Goal: Check status: Check status

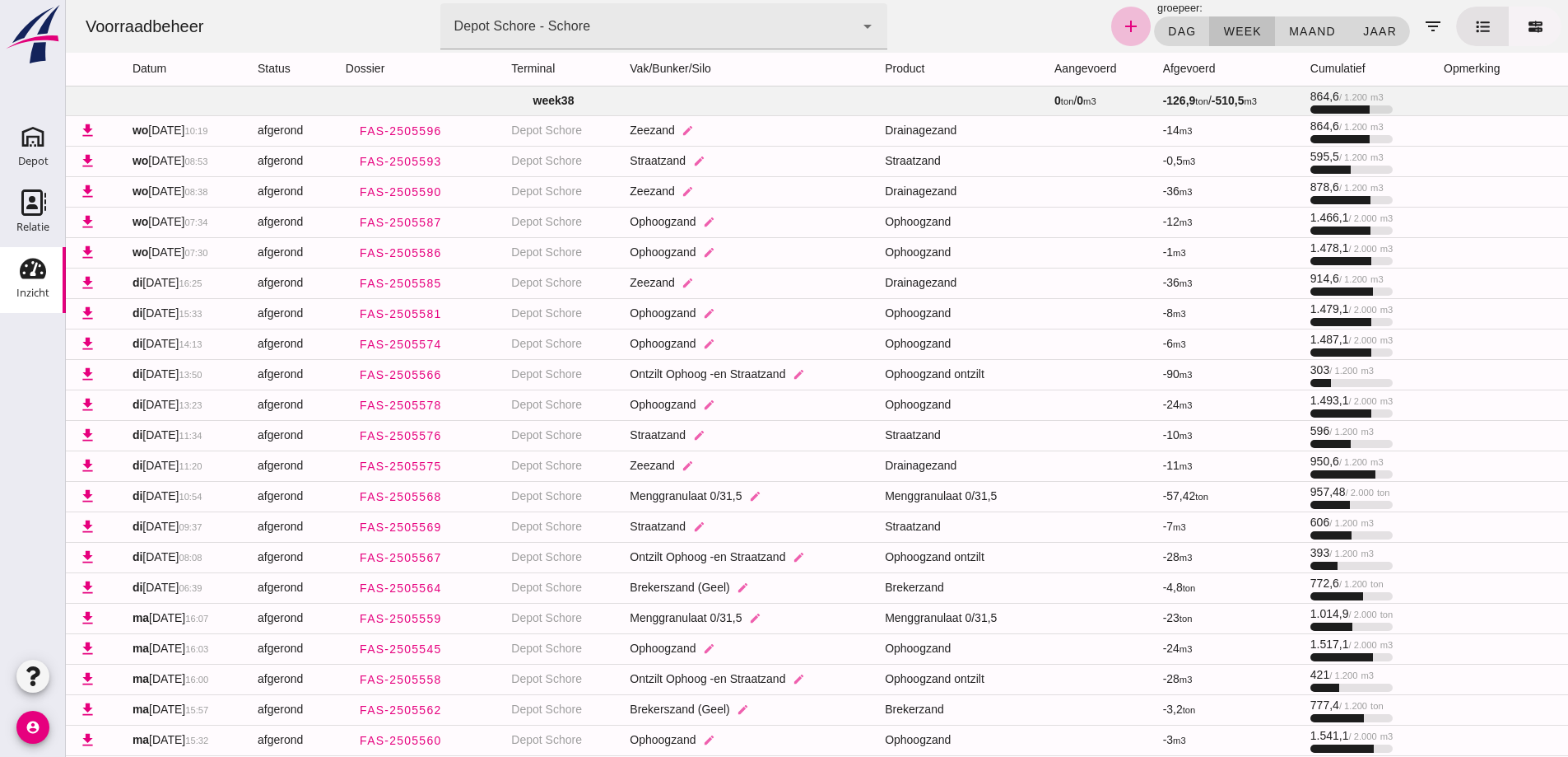
click at [1532, 29] on link at bounding box center [1535, 26] width 53 height 40
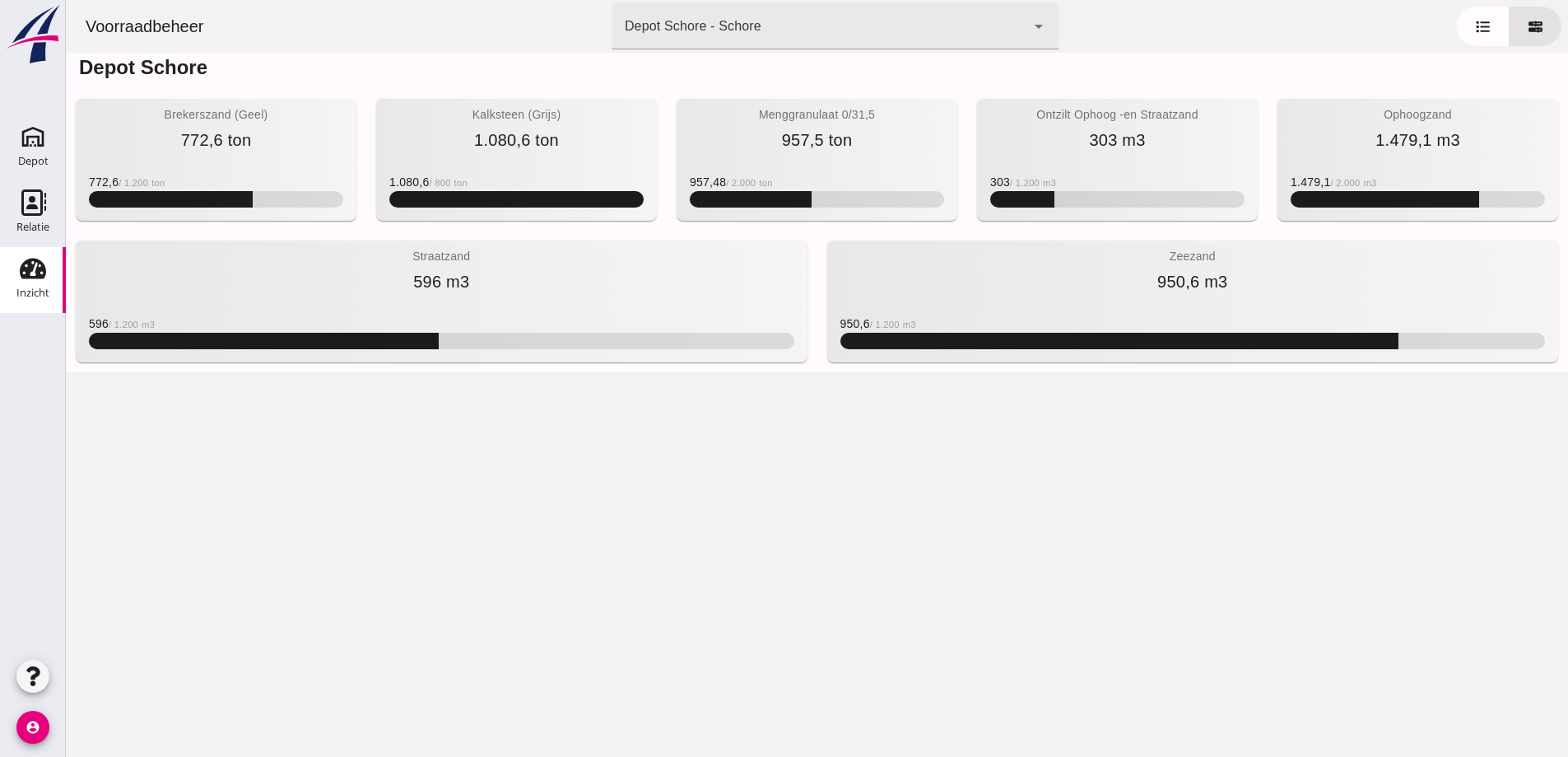
click at [33, 282] on div "Inzicht" at bounding box center [32, 293] width 33 height 23
click at [1474, 26] on icon at bounding box center [1483, 26] width 17 height 17
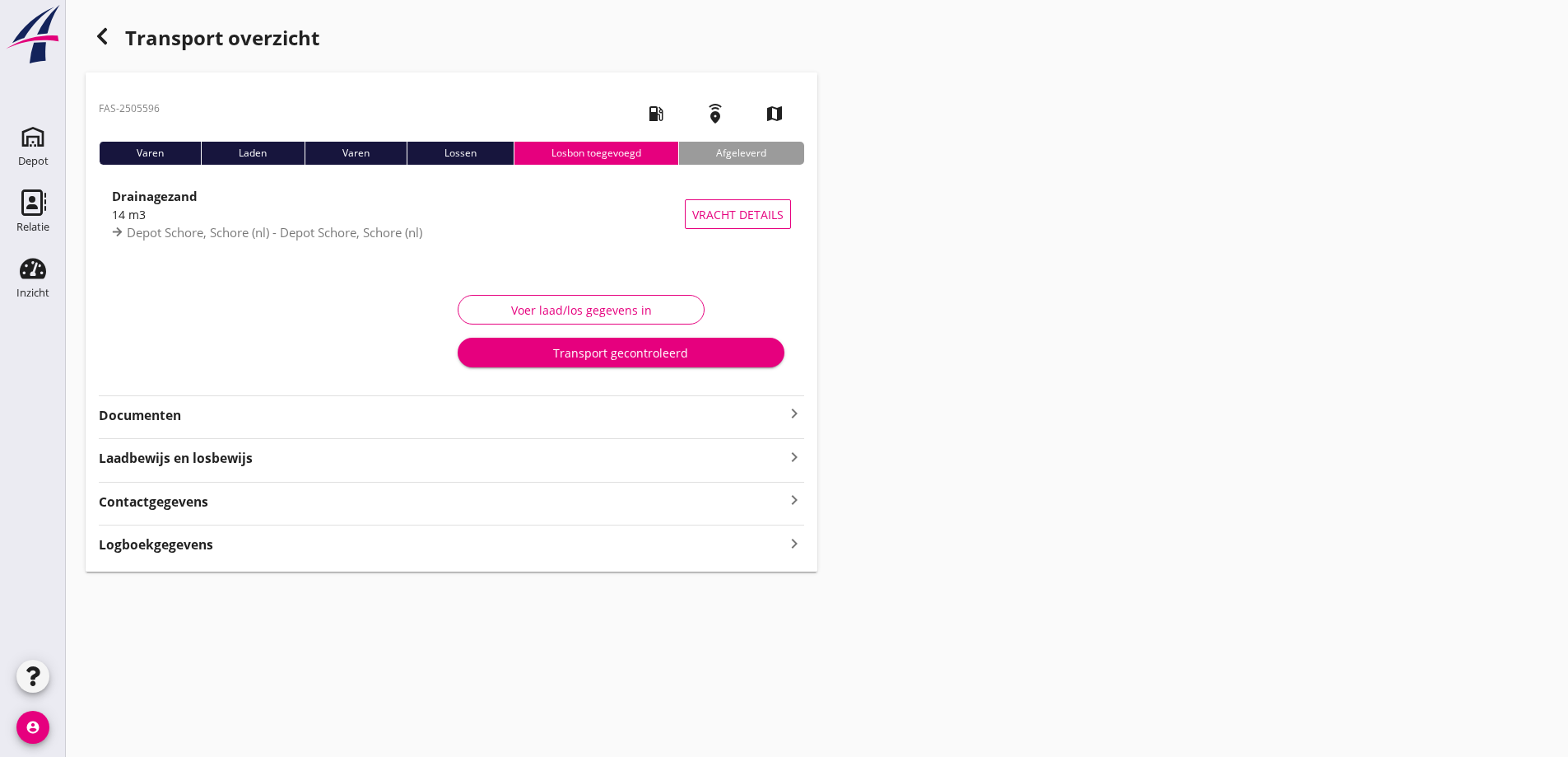
click at [98, 35] on use "button" at bounding box center [102, 36] width 9 height 16
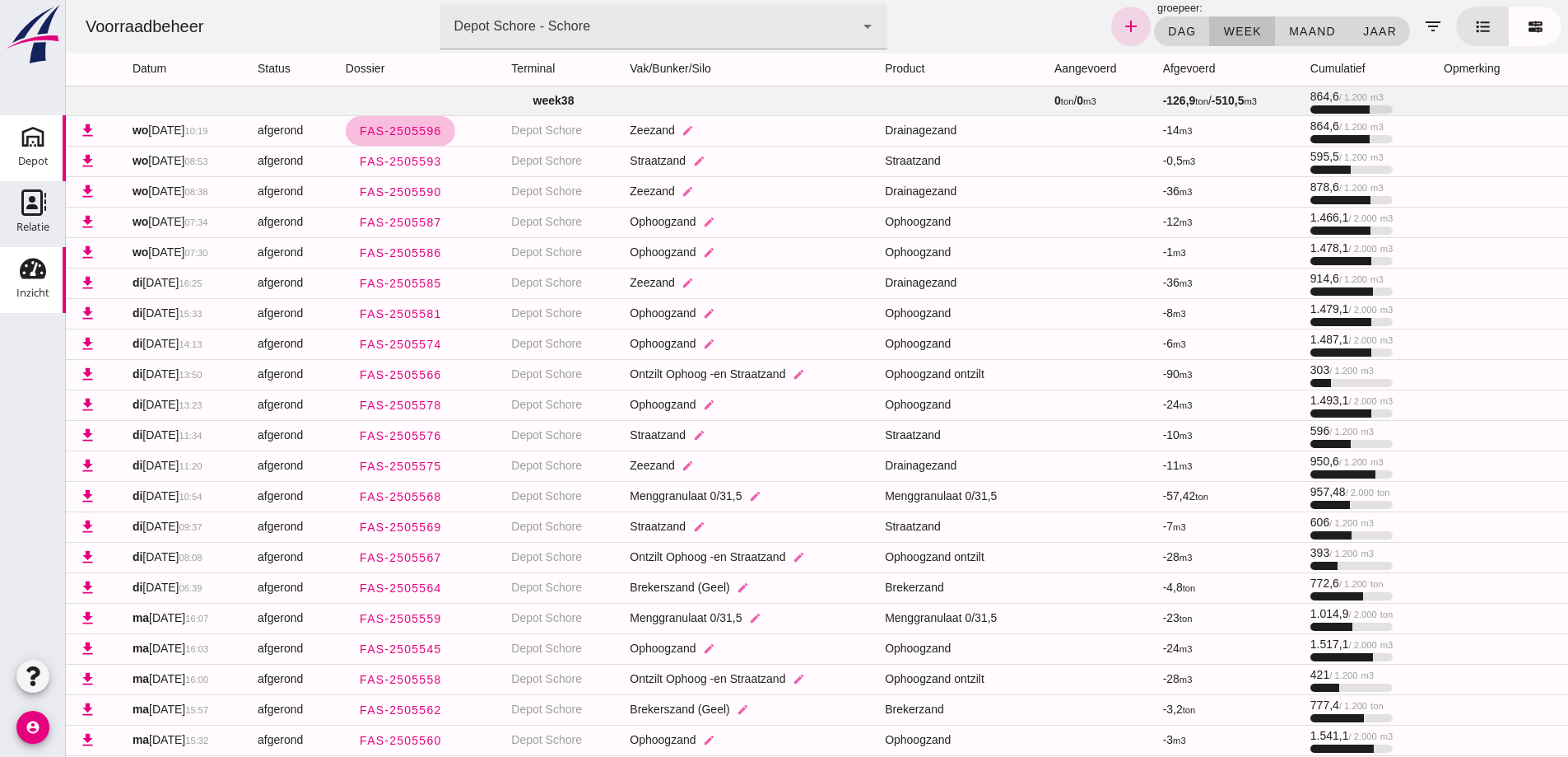
click at [37, 146] on icon "Depot" at bounding box center [33, 137] width 26 height 26
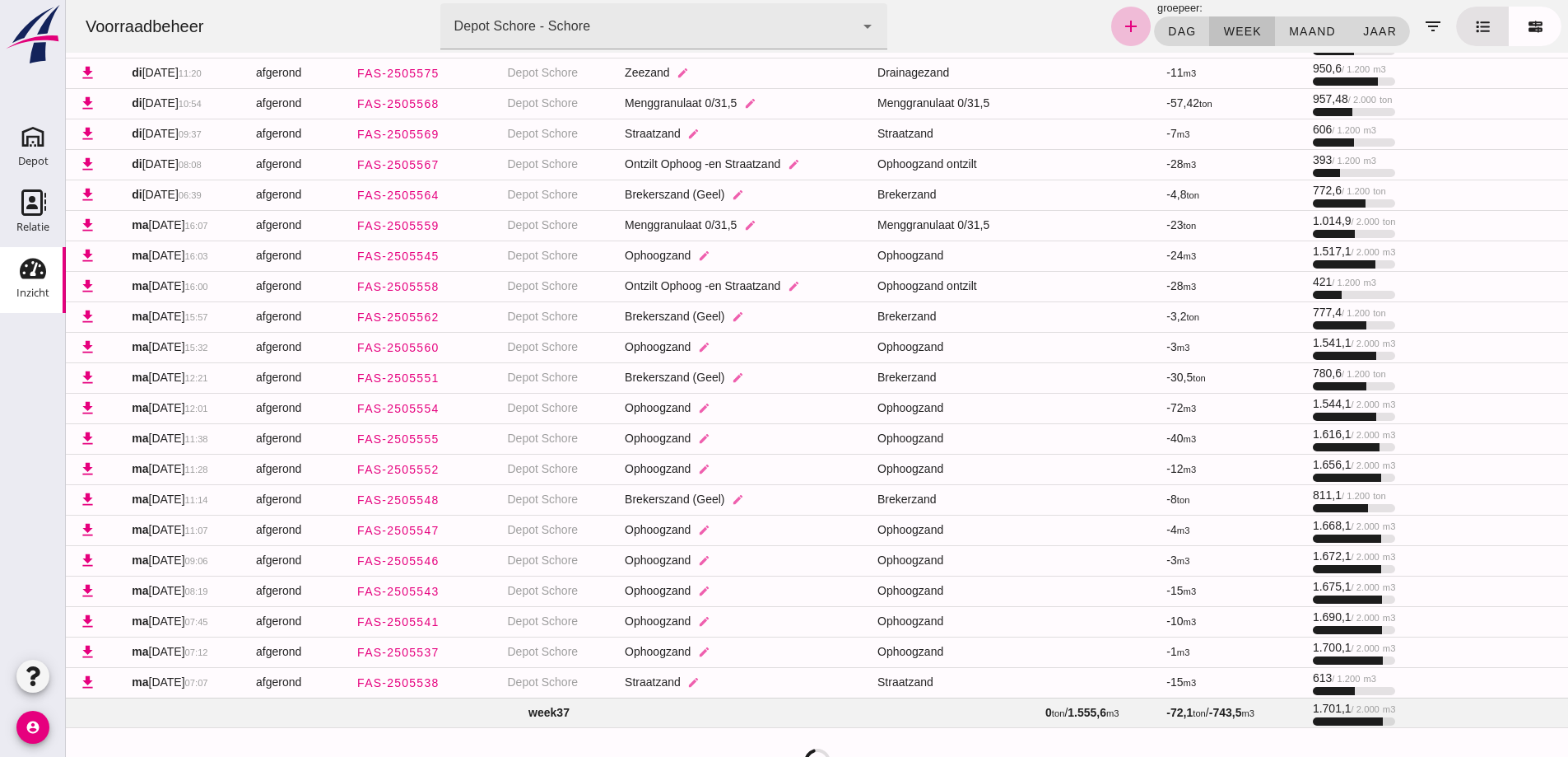
scroll to position [408, 0]
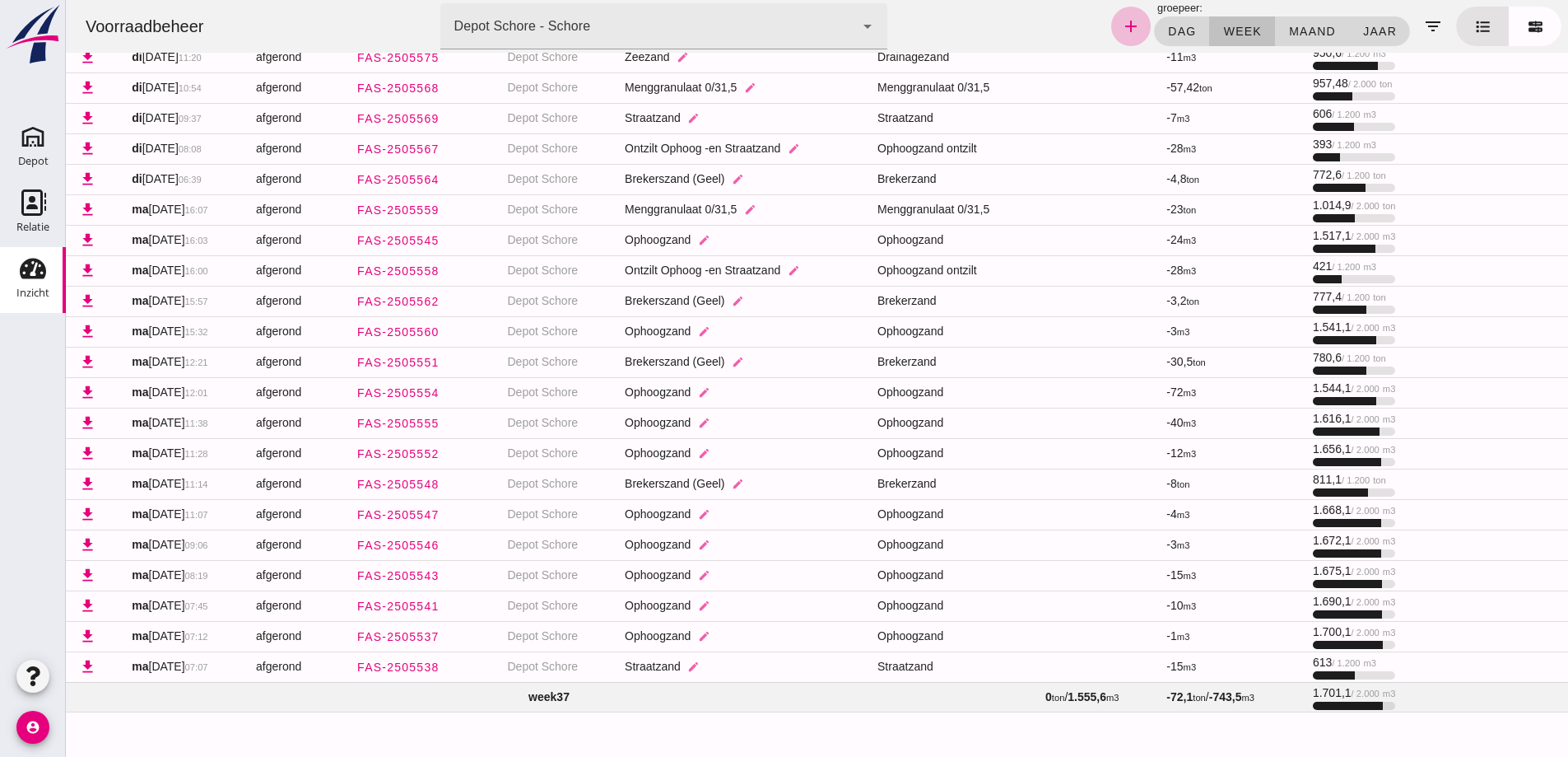
click at [542, 688] on td "week 37" at bounding box center [549, 696] width 966 height 29
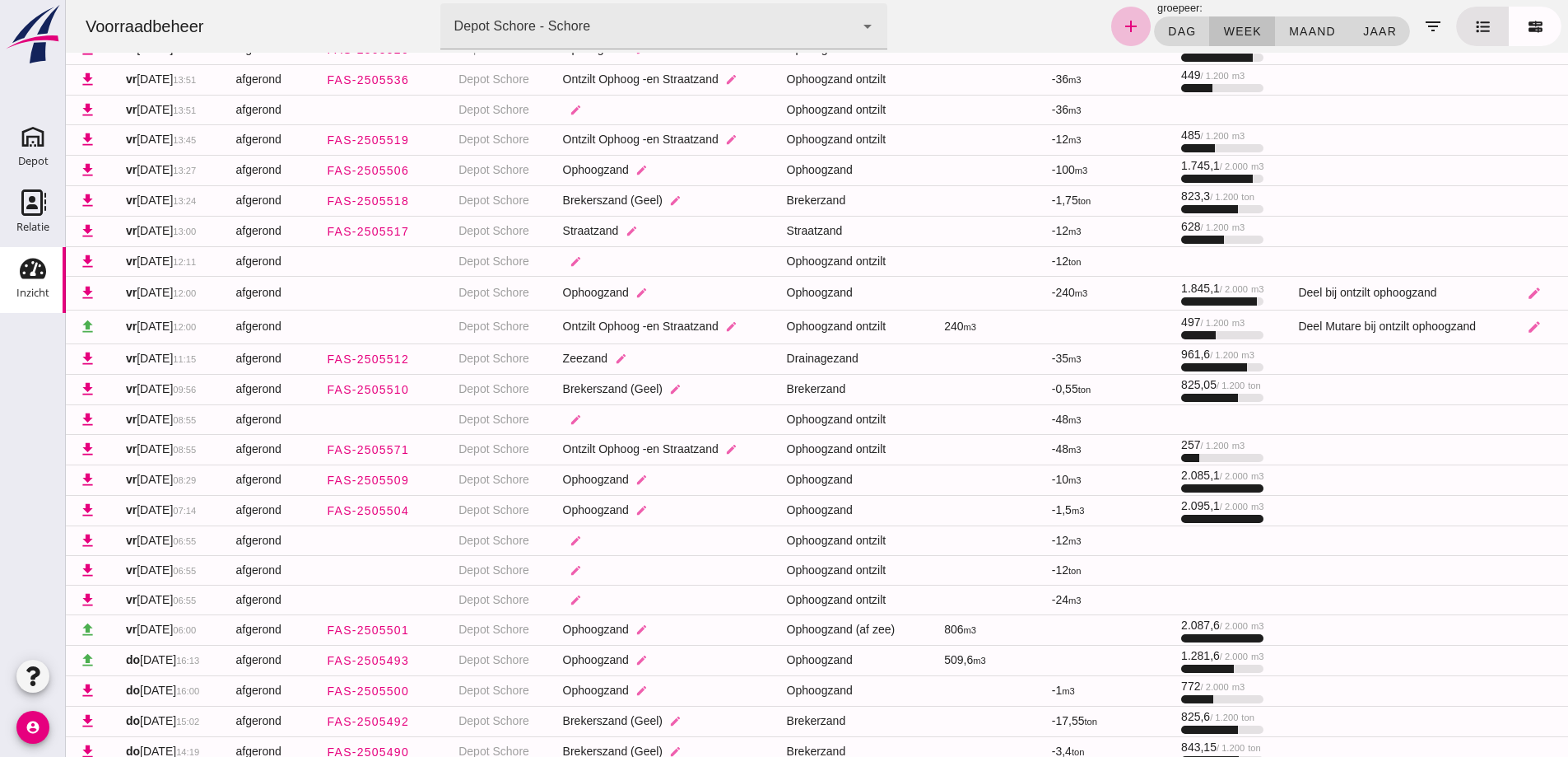
scroll to position [1567, 0]
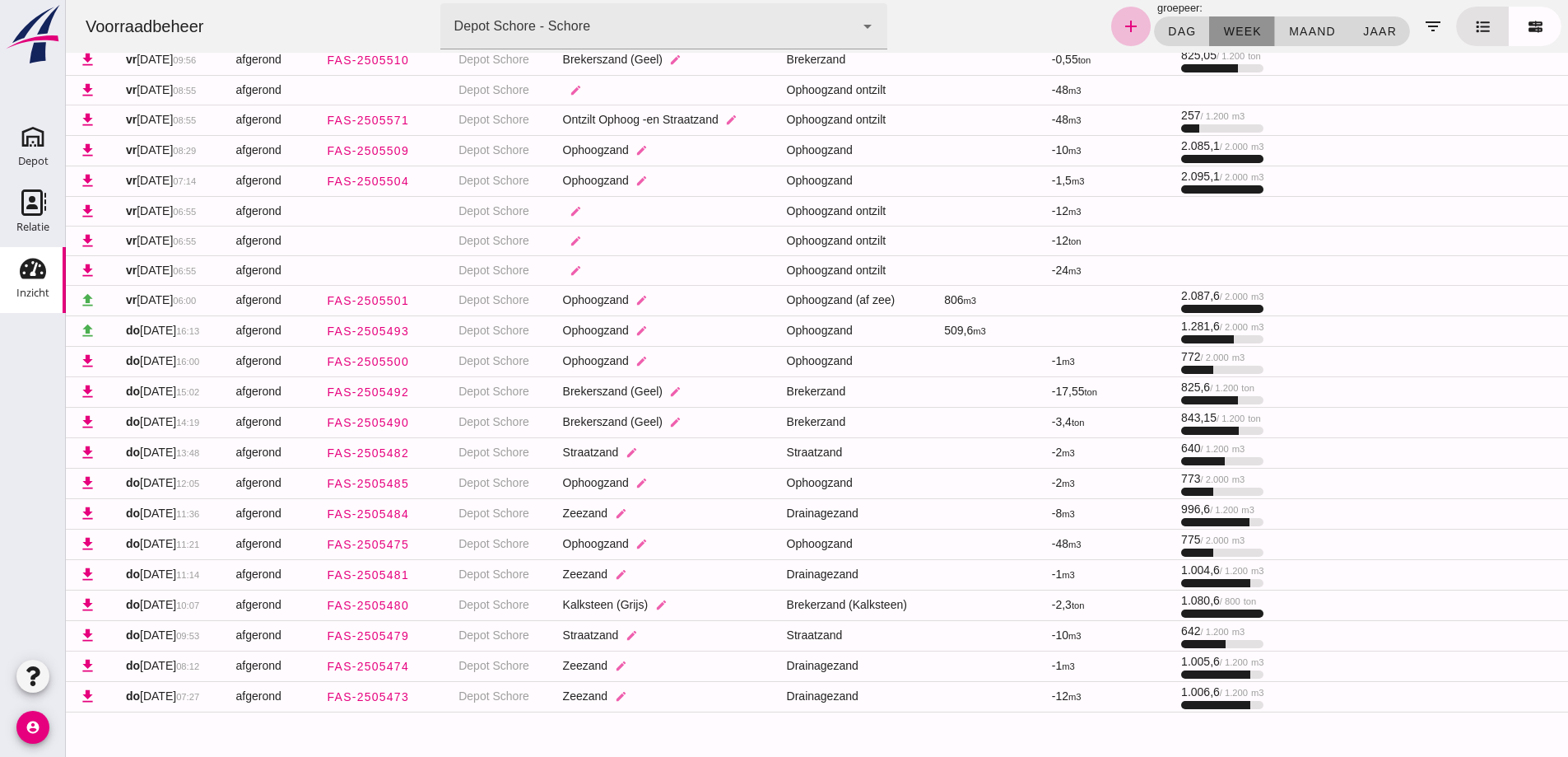
click at [1224, 28] on span "week" at bounding box center [1241, 31] width 39 height 13
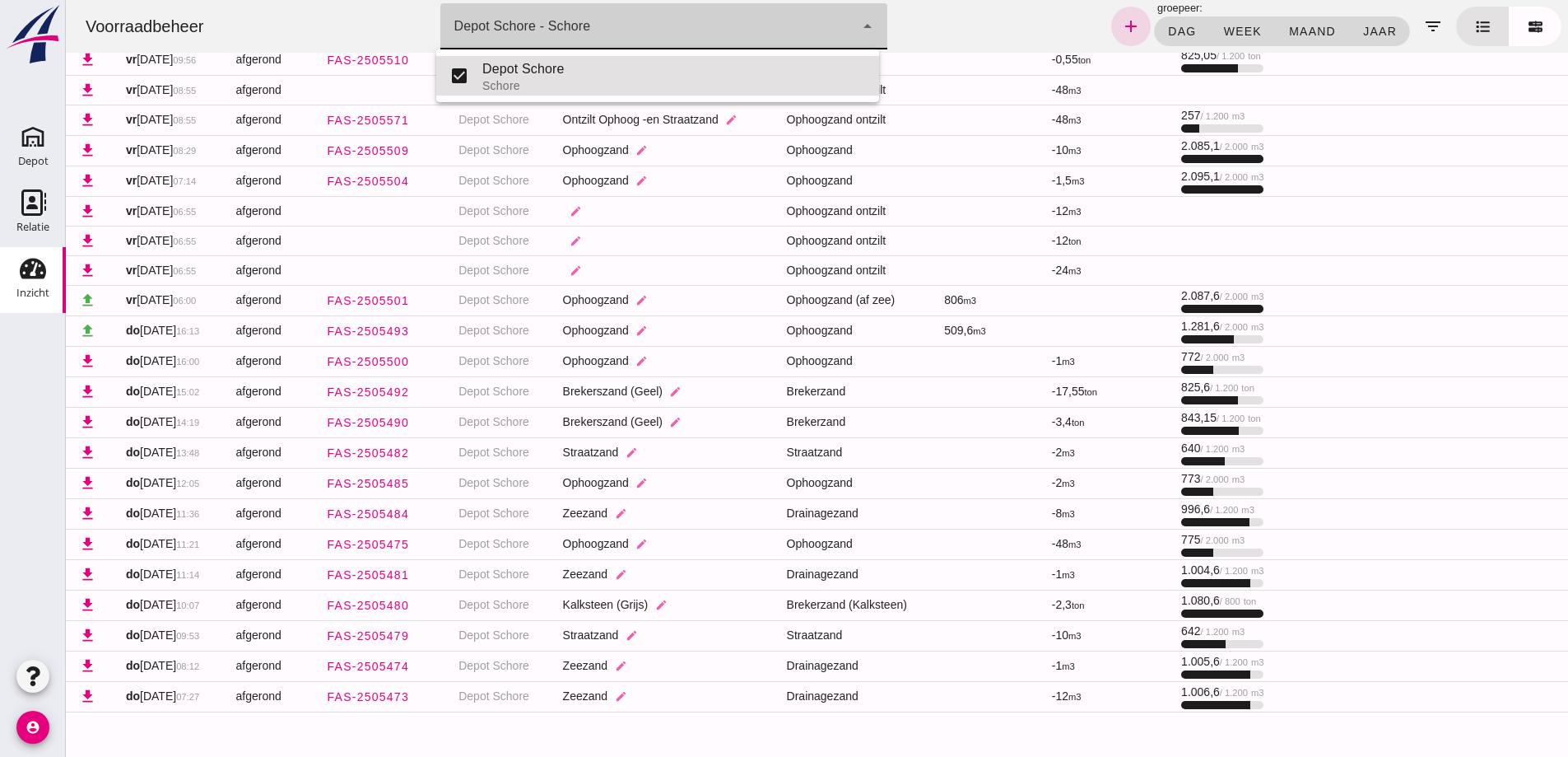
click at [861, 23] on icon "arrow_drop_down" at bounding box center [867, 26] width 20 height 20
click at [861, 22] on icon "arrow_drop_down" at bounding box center [867, 26] width 20 height 20
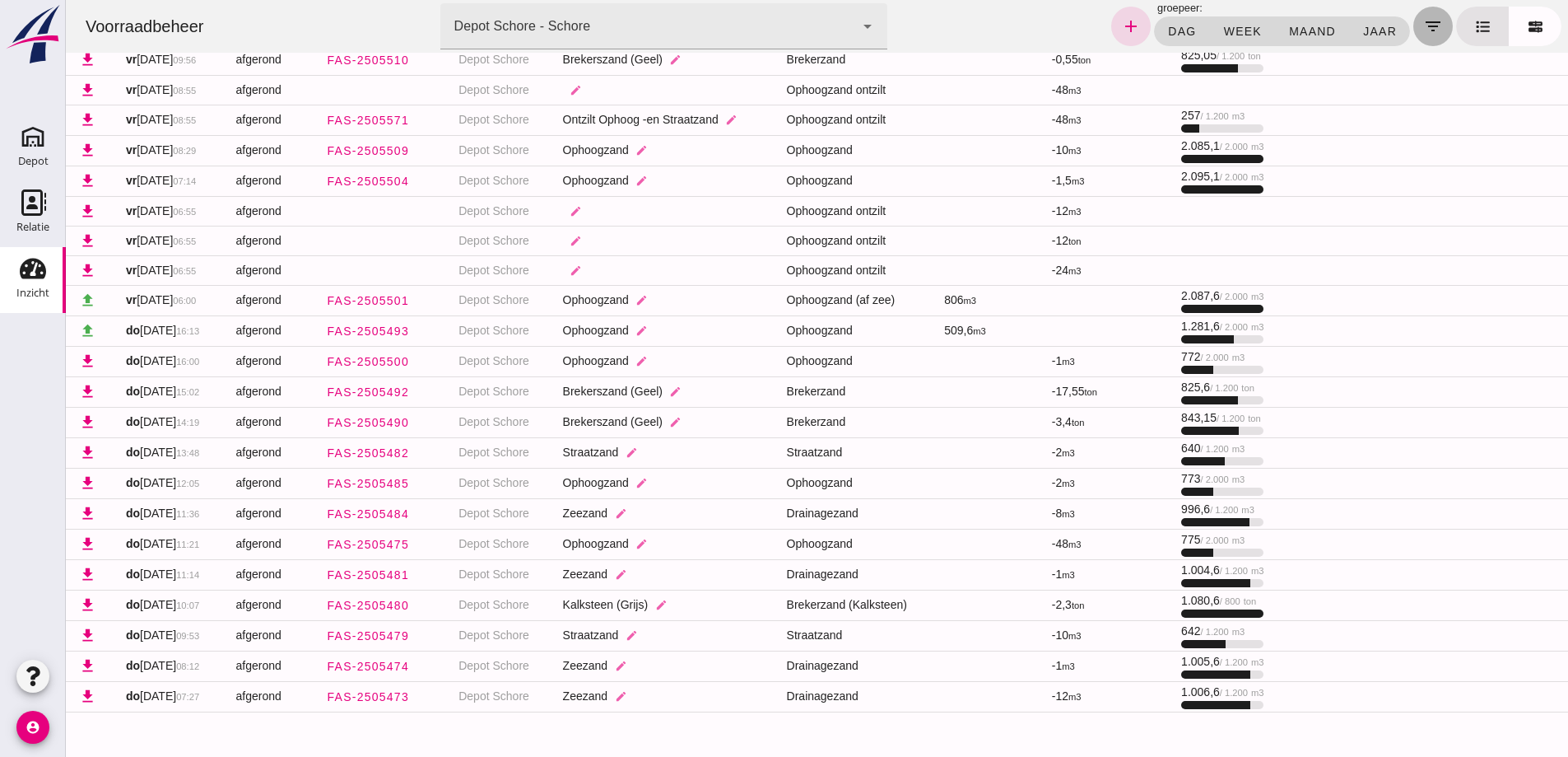
click at [1423, 26] on icon "filter_list" at bounding box center [1433, 26] width 20 height 20
click at [1230, 26] on span "week" at bounding box center [1241, 31] width 39 height 13
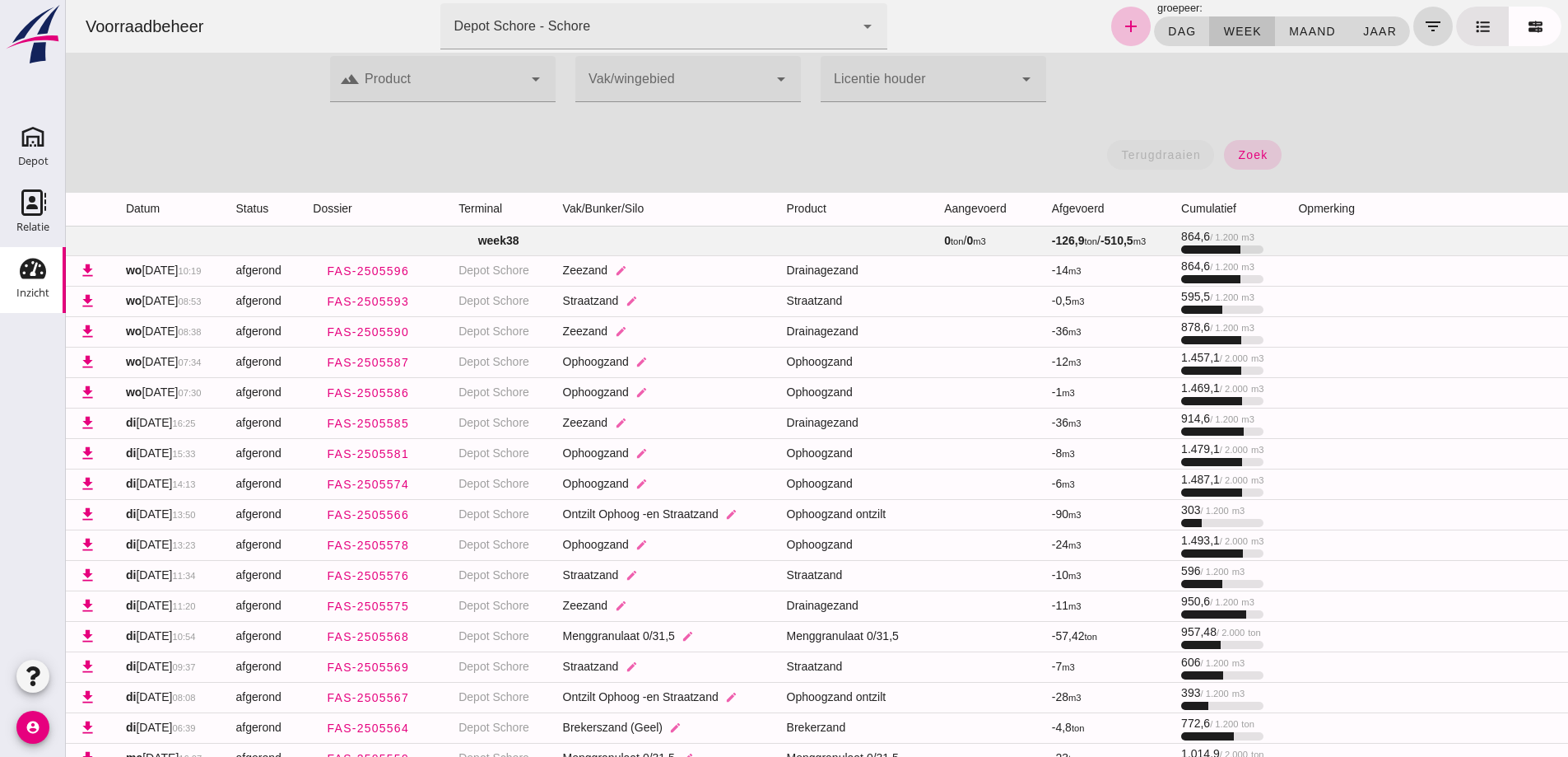
scroll to position [0, 0]
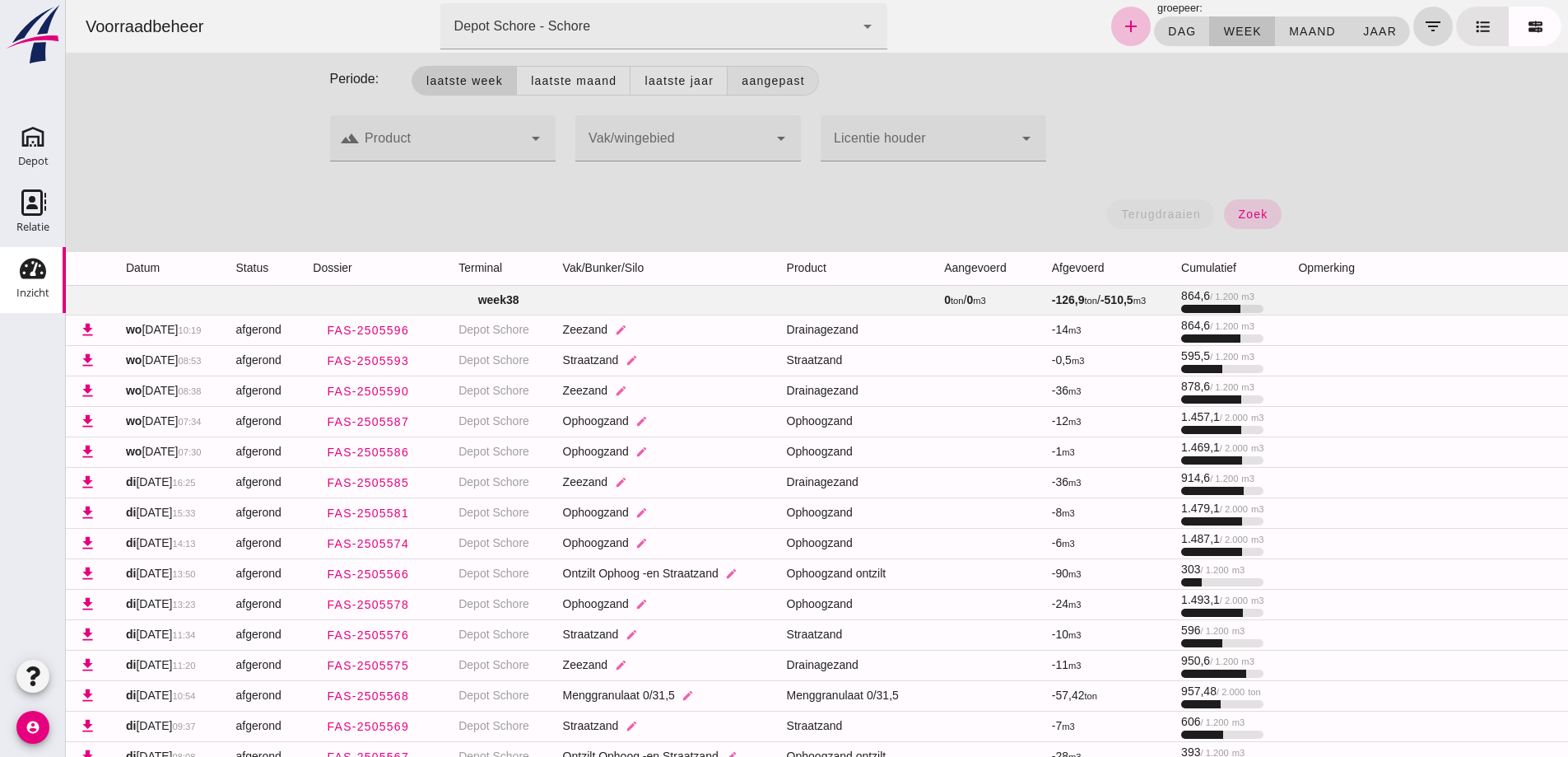
click at [760, 80] on span "Aangepast" at bounding box center [773, 80] width 64 height 13
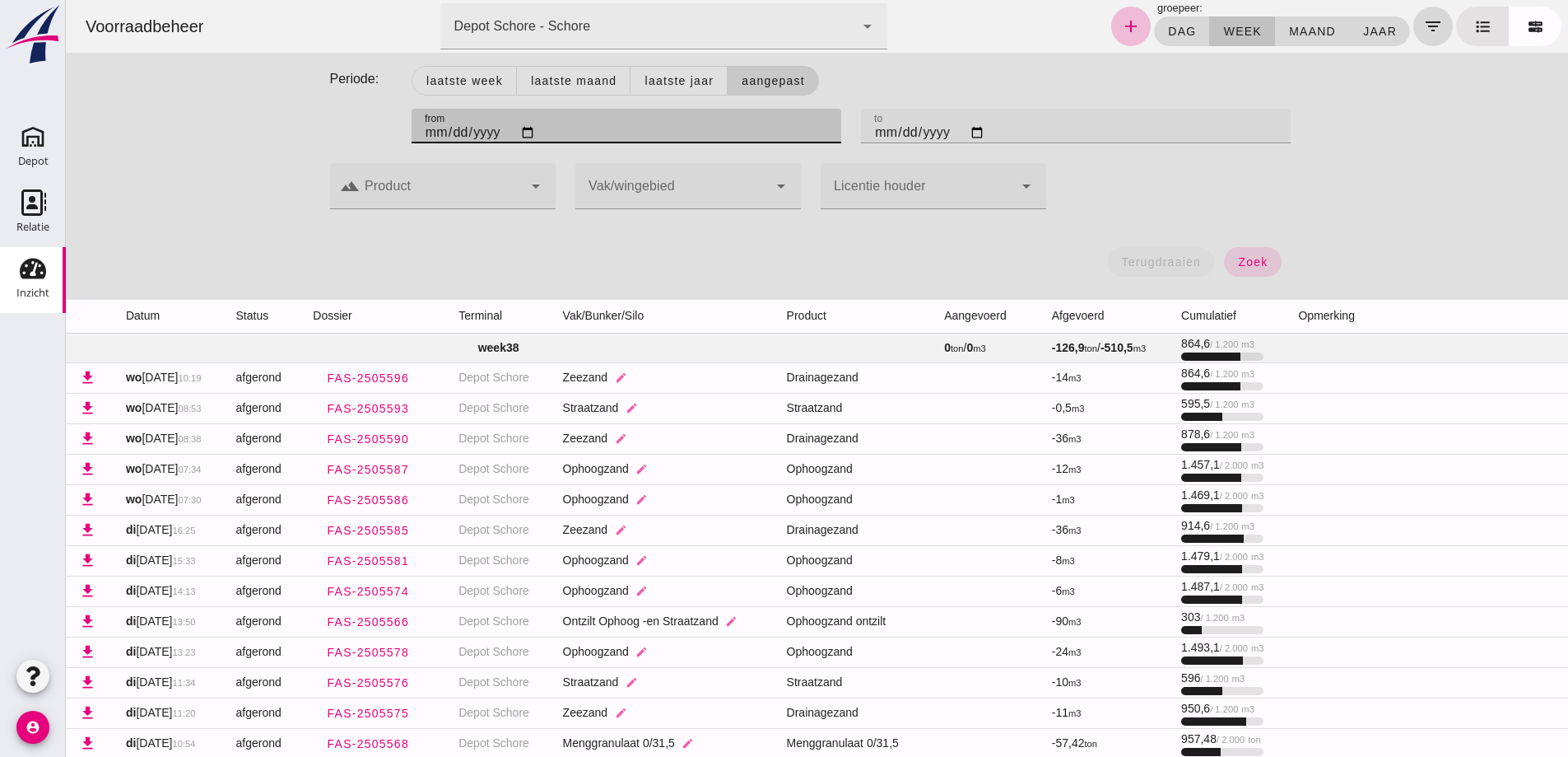
click at [428, 138] on input "[DATE]" at bounding box center [626, 126] width 430 height 35
type input "[DATE]"
click at [1246, 264] on span "zoek" at bounding box center [1253, 262] width 30 height 13
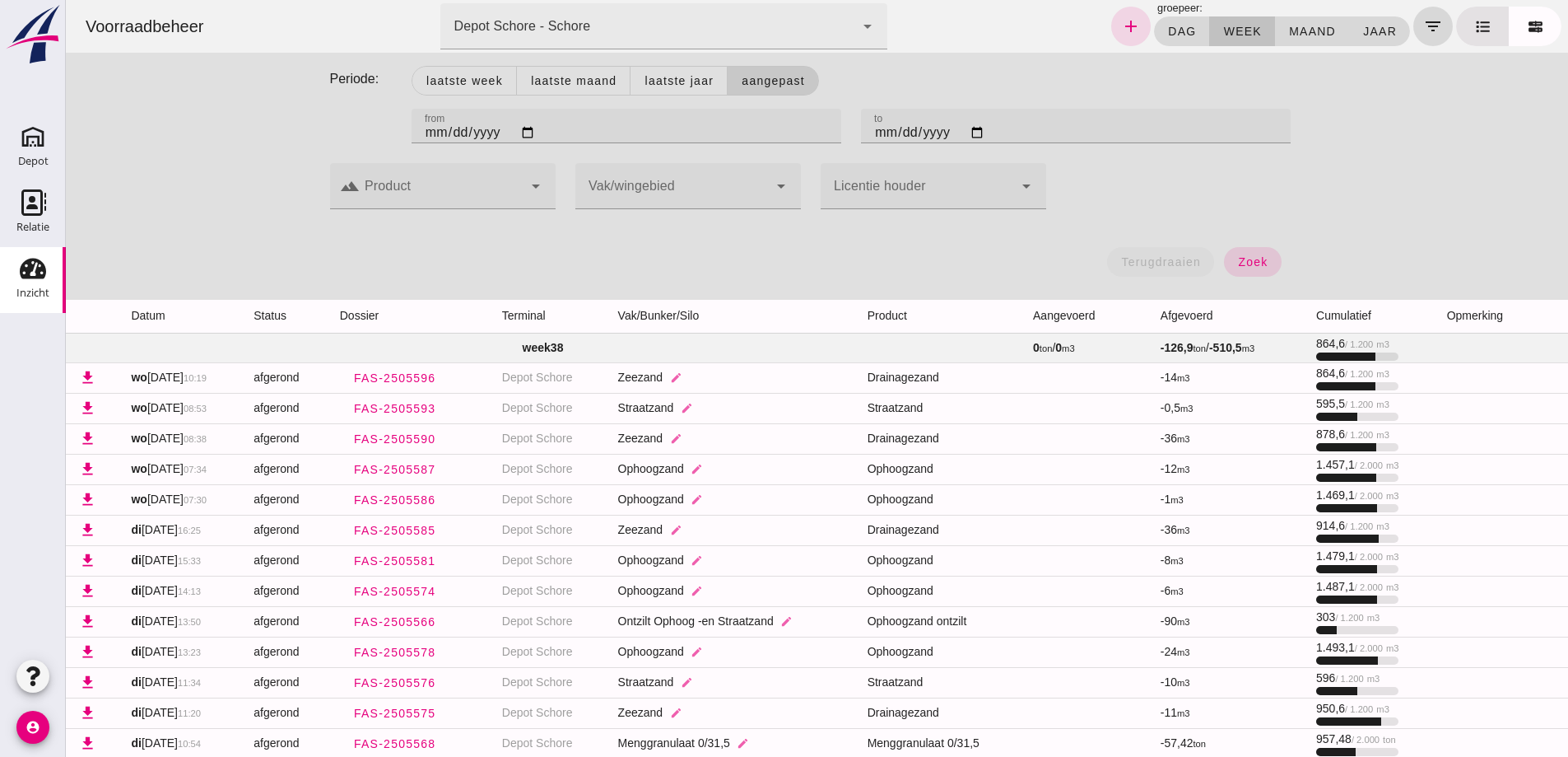
click at [422, 138] on input "[DATE]" at bounding box center [626, 126] width 430 height 35
type input "[DATE]"
click at [1251, 256] on span "zoek" at bounding box center [1253, 262] width 30 height 13
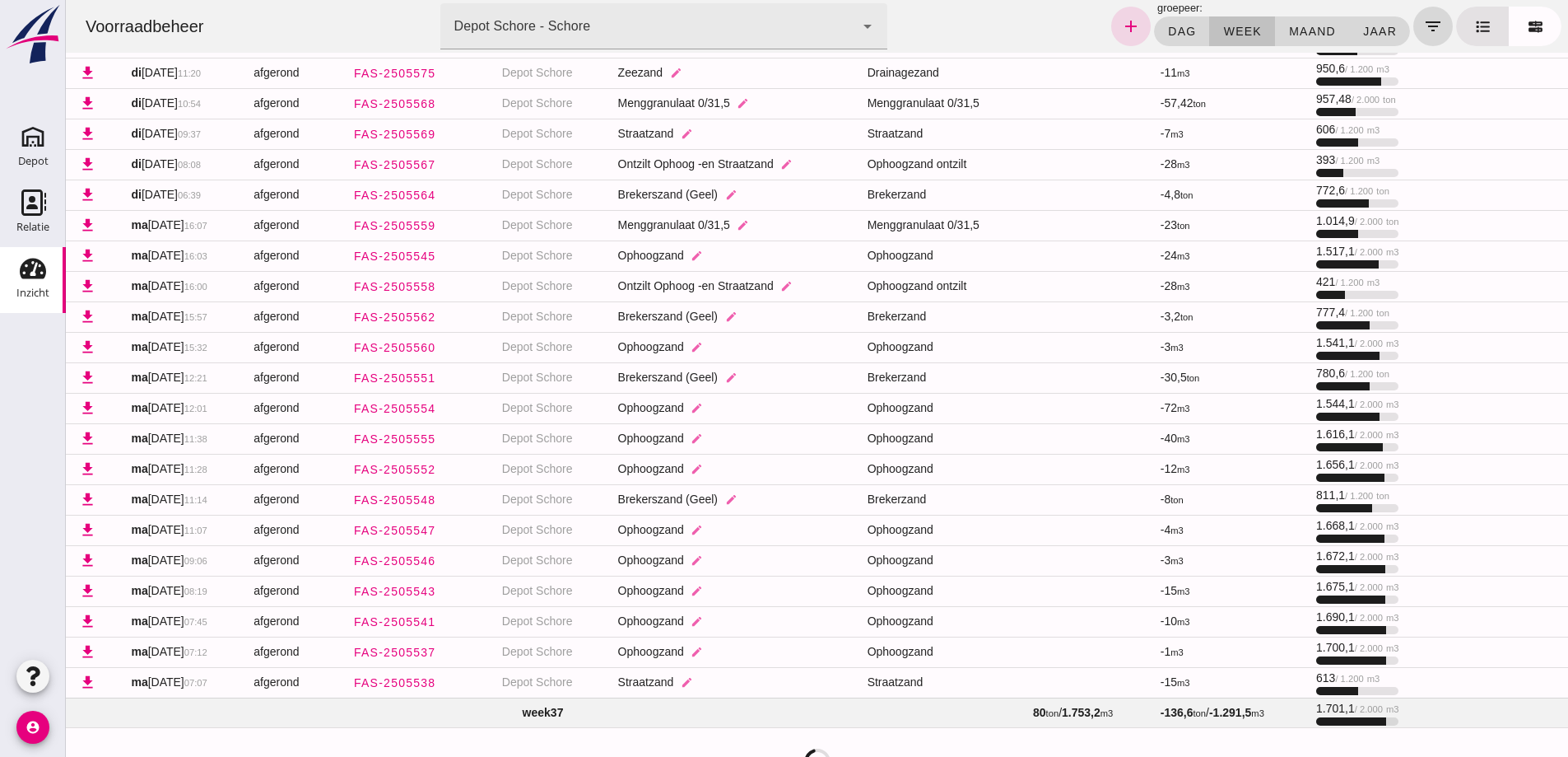
scroll to position [11, 0]
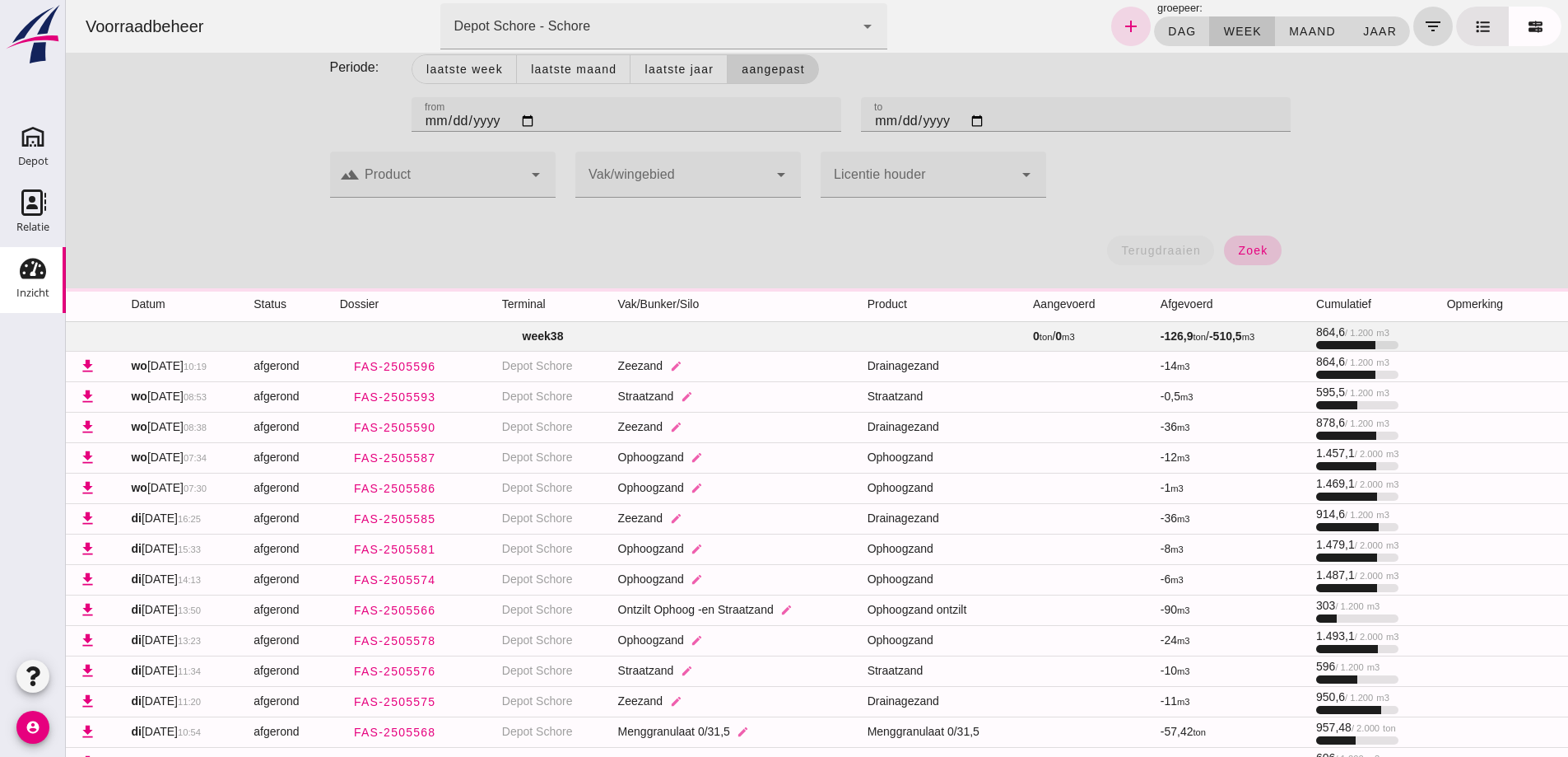
click at [1253, 251] on span "zoek" at bounding box center [1253, 250] width 30 height 13
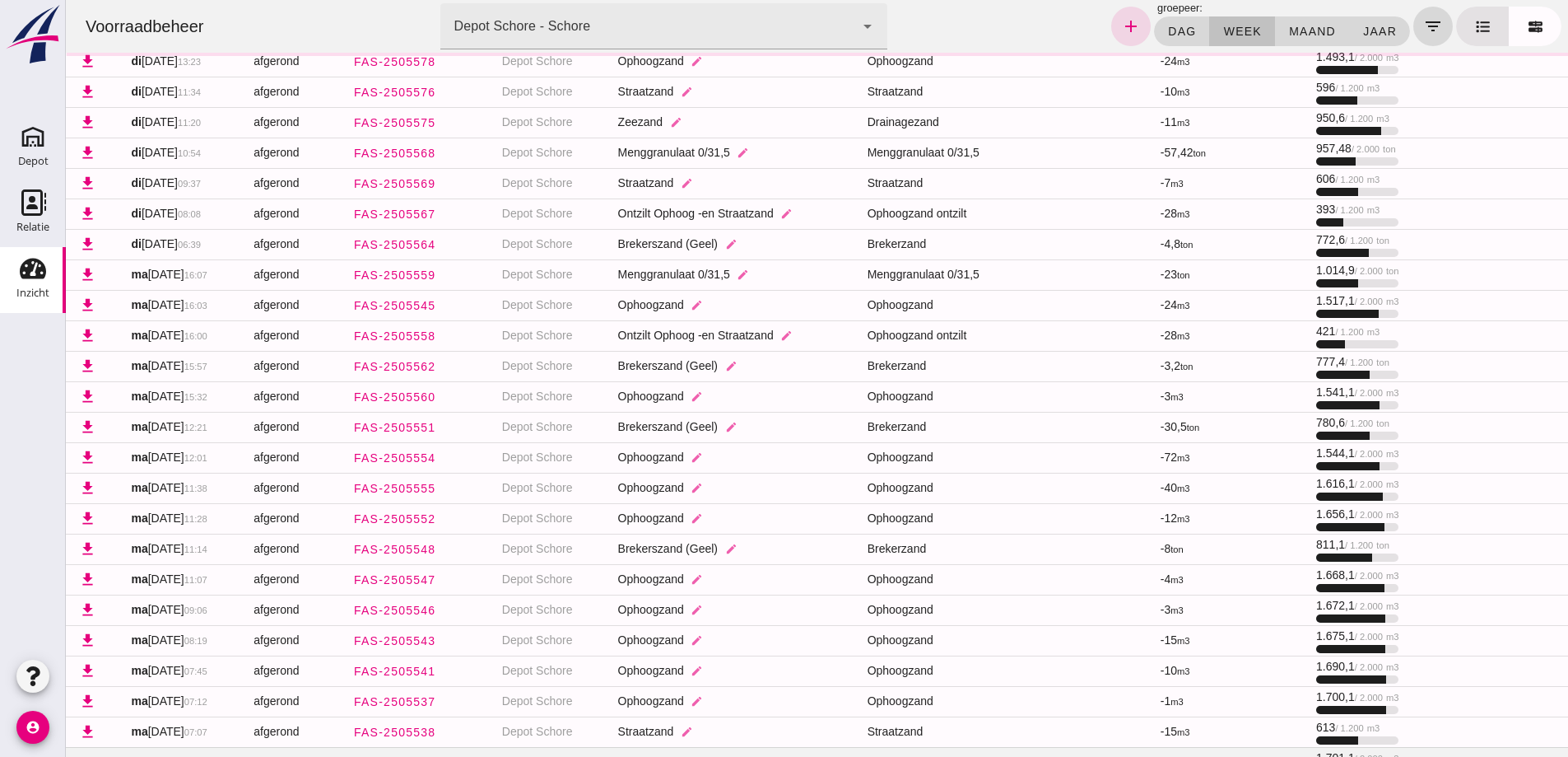
scroll to position [669, 0]
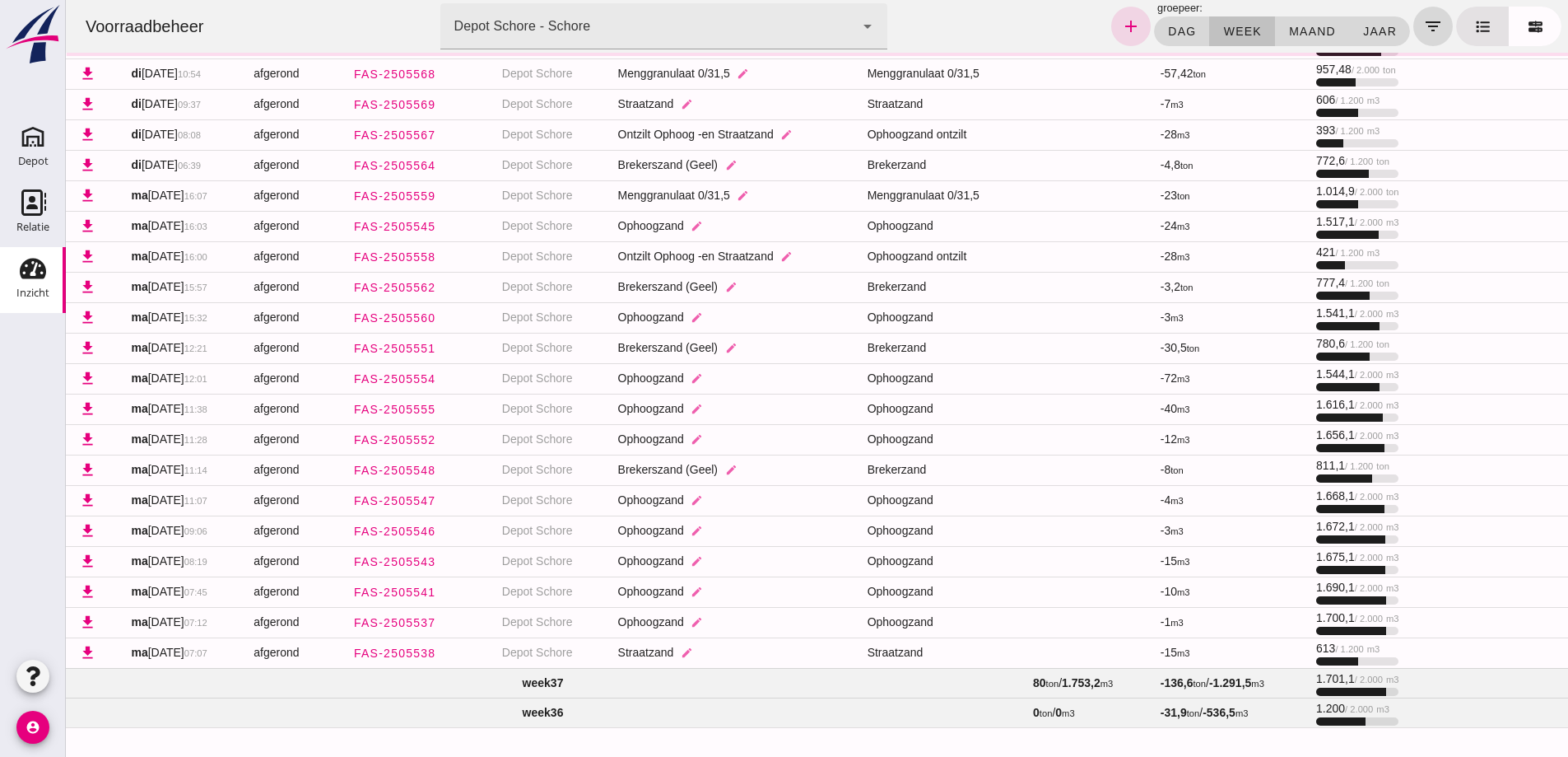
click at [523, 682] on td "week 37" at bounding box center [543, 682] width 954 height 29
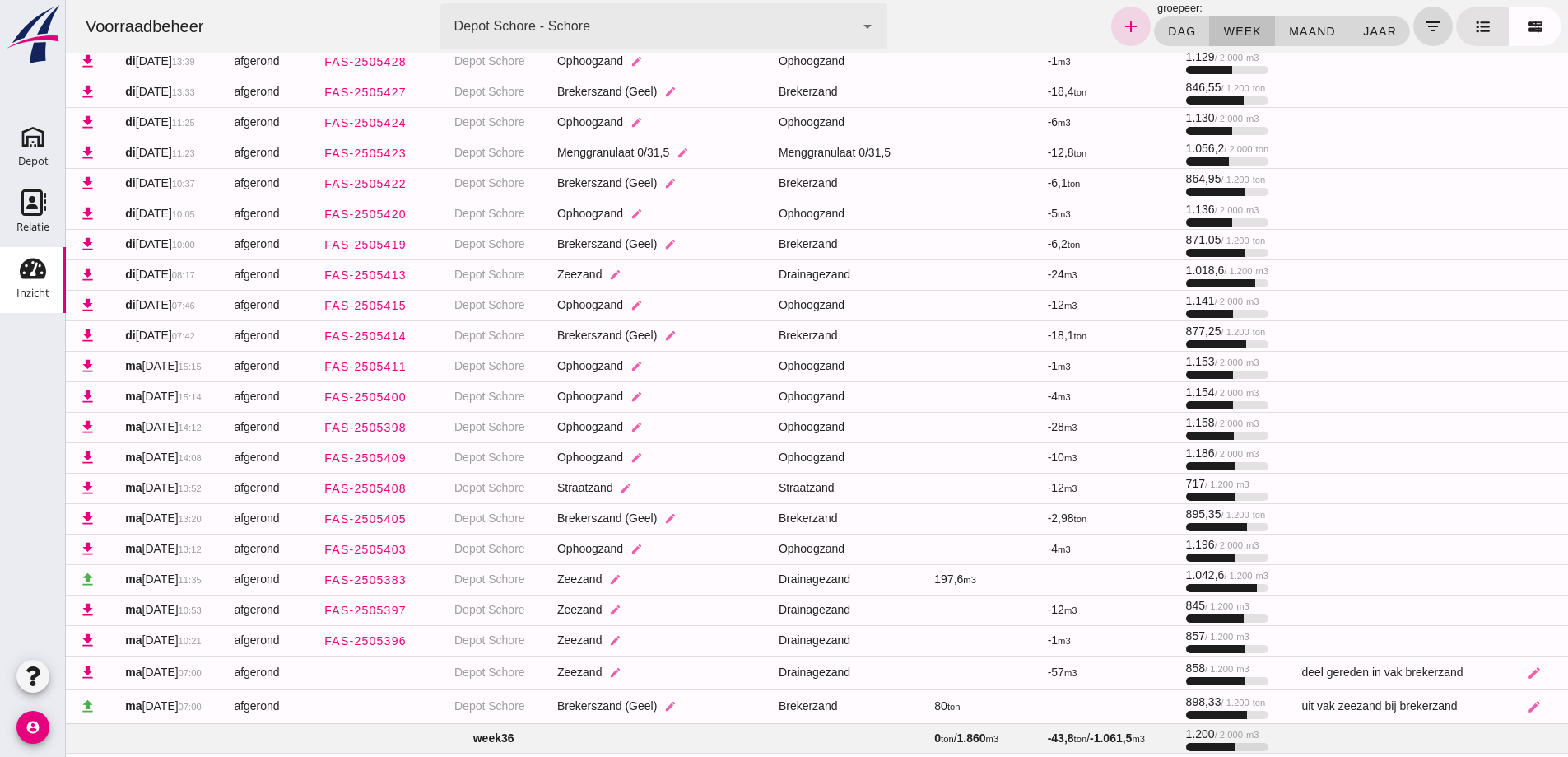
scroll to position [3191, 0]
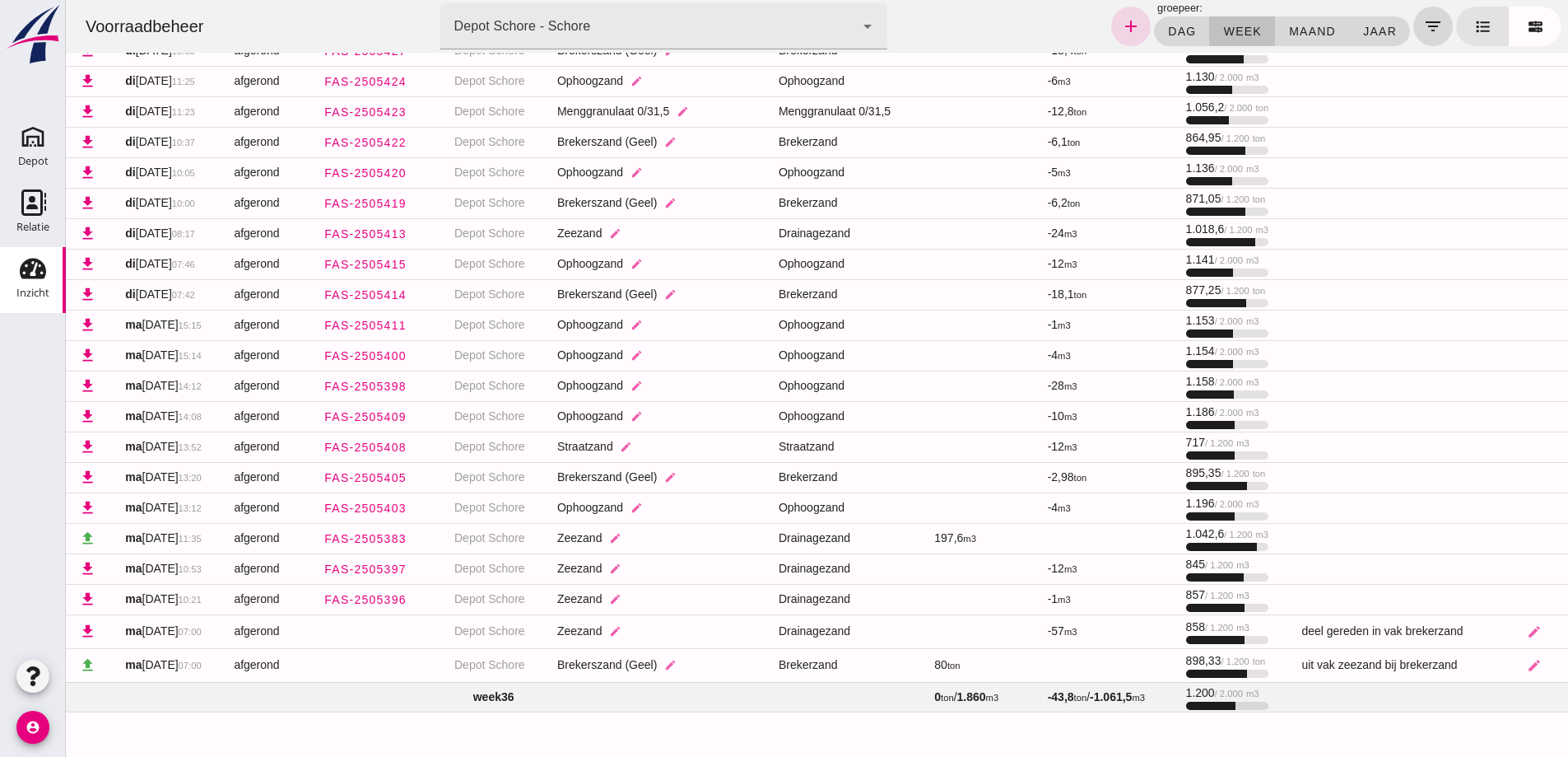
click at [499, 695] on td "week 36" at bounding box center [493, 696] width 855 height 29
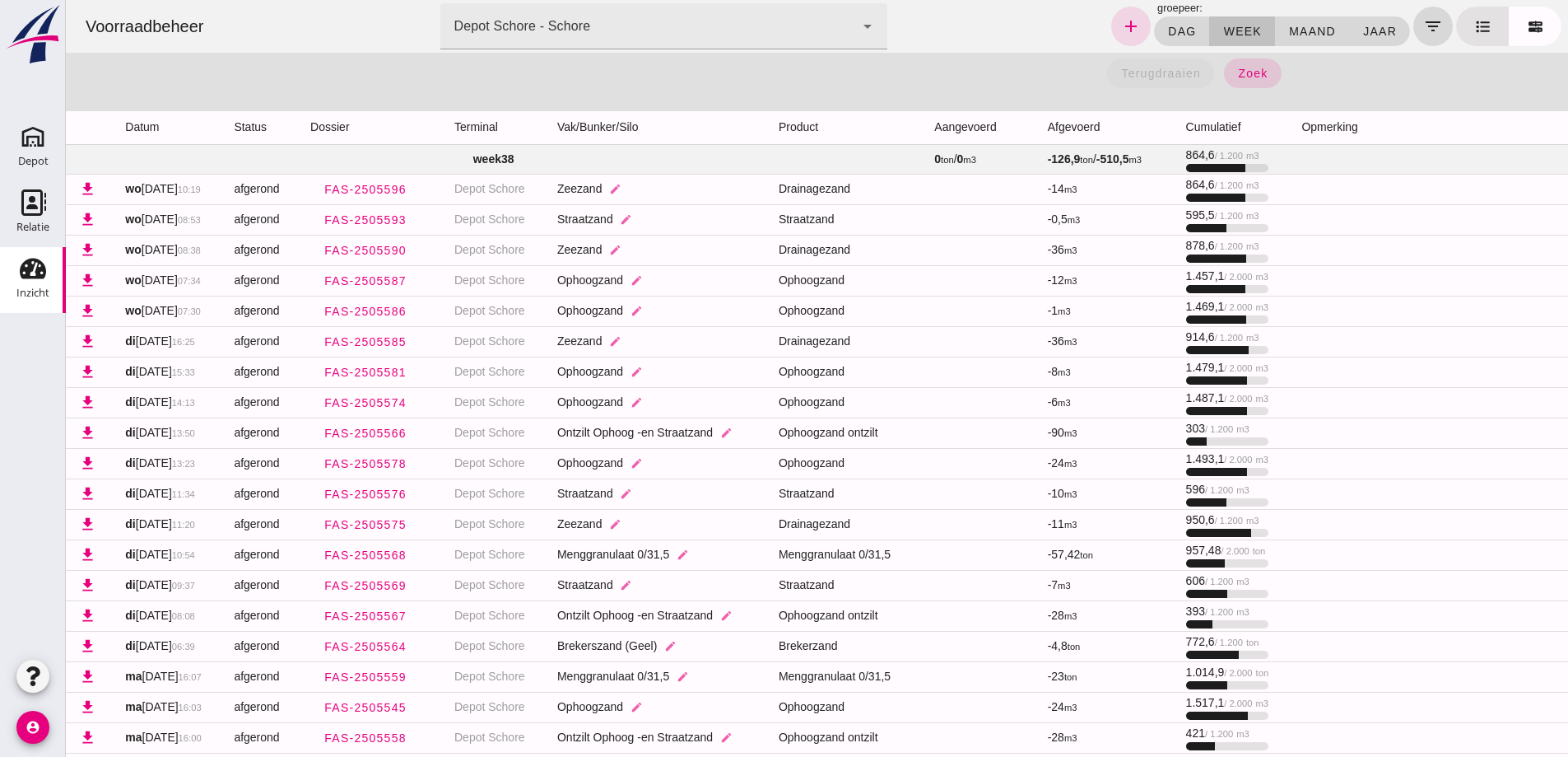
scroll to position [0, 0]
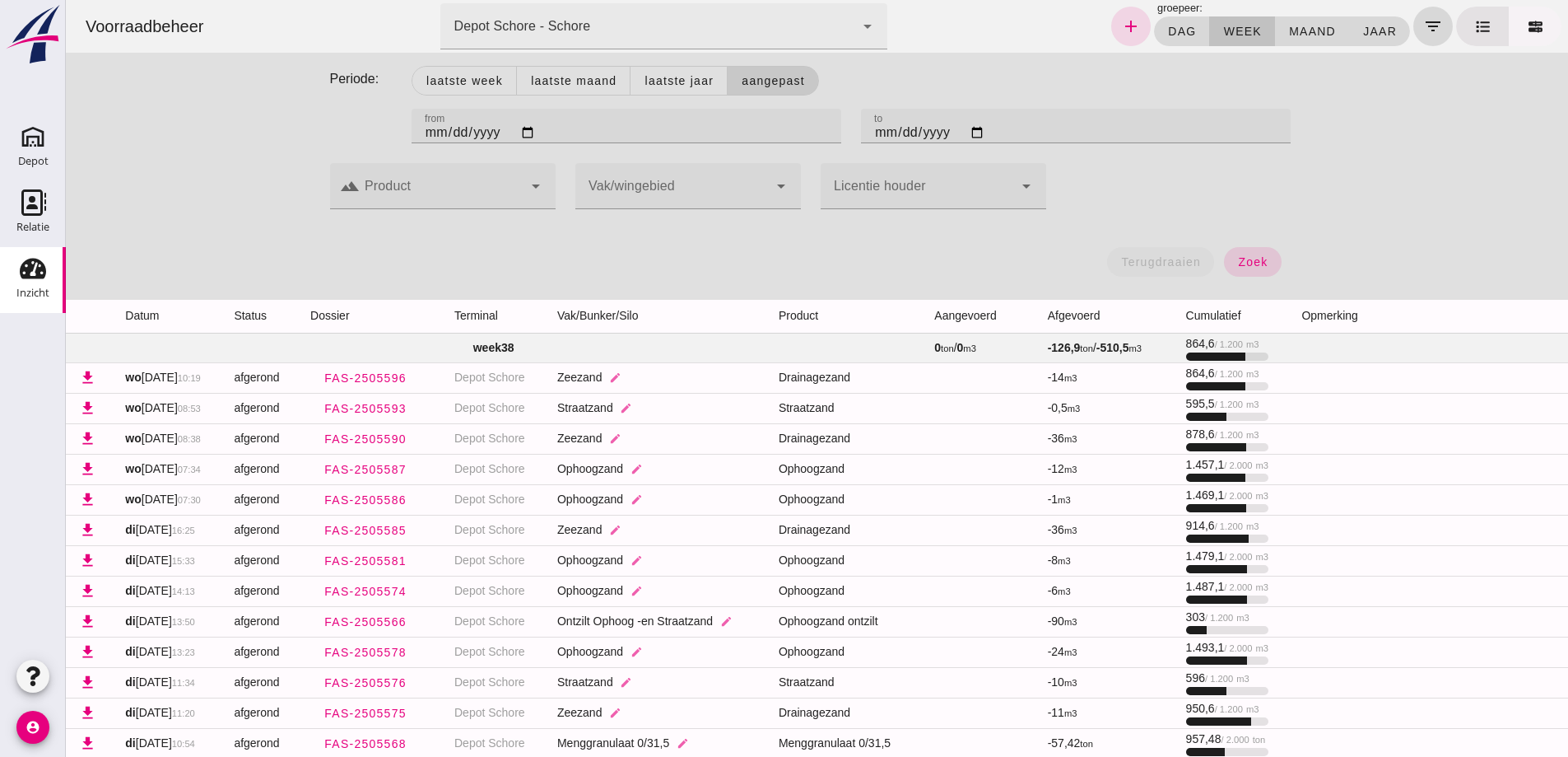
click at [1534, 25] on link at bounding box center [1535, 26] width 53 height 40
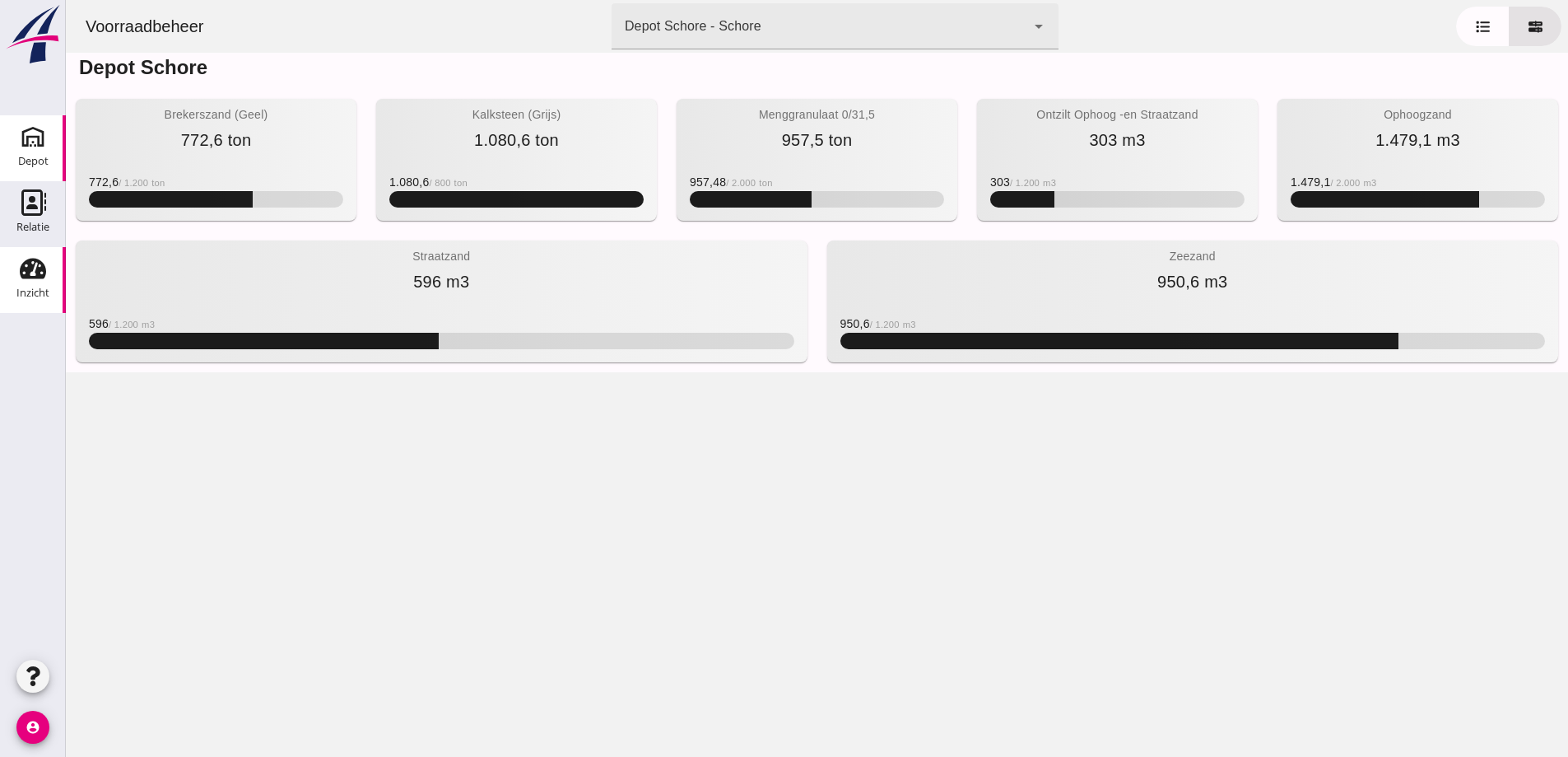
click at [34, 141] on icon "Depot" at bounding box center [33, 137] width 26 height 26
